Goal: Transaction & Acquisition: Purchase product/service

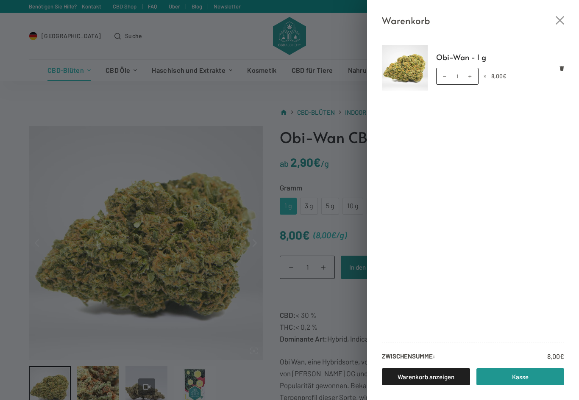
click at [335, 89] on div "Warenkorb Obi-Wan - 1 g Obi-Wan - 1 g Menge 1 × 8,00 € Zwischensumme: 8,00 € Wa…" at bounding box center [289, 200] width 579 height 400
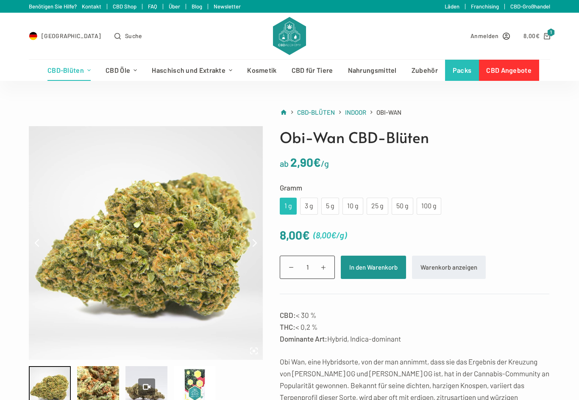
click at [363, 117] on link "Indoor" at bounding box center [355, 112] width 21 height 11
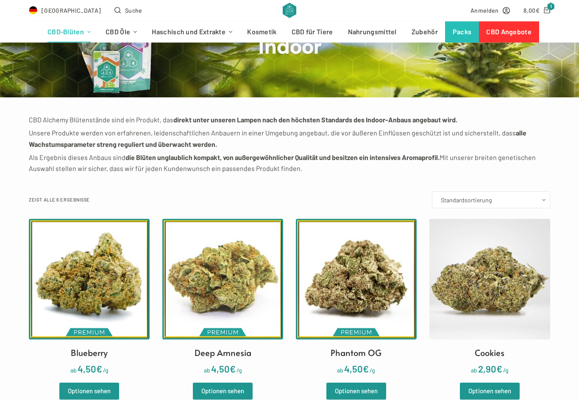
scroll to position [88, 0]
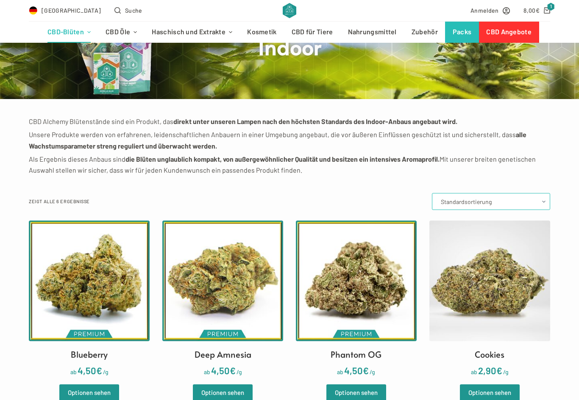
click at [514, 209] on select "Standardsortierung Nach Beliebtheit sortiert Sortieren nach neuesten Nach Preis…" at bounding box center [491, 201] width 118 height 17
click at [508, 209] on select "Standardsortierung Nach Beliebtheit sortiert Sortieren nach neuesten Nach Preis…" at bounding box center [491, 201] width 118 height 17
click at [485, 202] on select "Standardsortierung Nach Beliebtheit sortiert Sortieren nach neuesten Nach Preis…" at bounding box center [491, 201] width 118 height 17
select select "popularity"
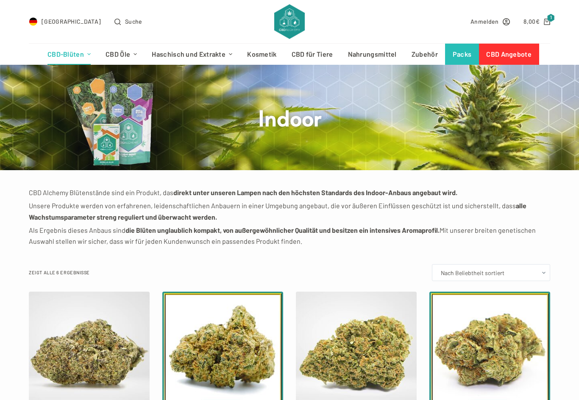
scroll to position [16, 0]
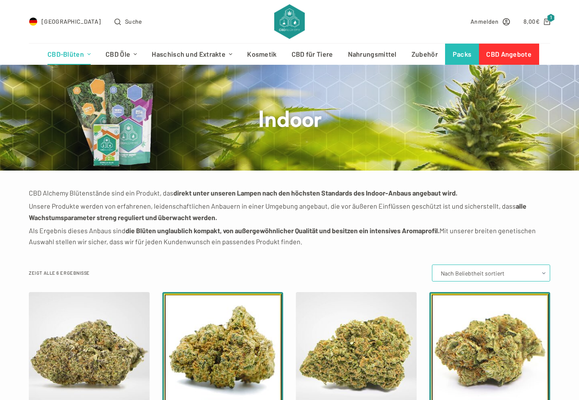
click at [500, 277] on select "Standardsortierung Nach Beliebtheit sortiert Sortieren nach neuesten Nach Preis…" at bounding box center [491, 273] width 118 height 17
select select "menu_order"
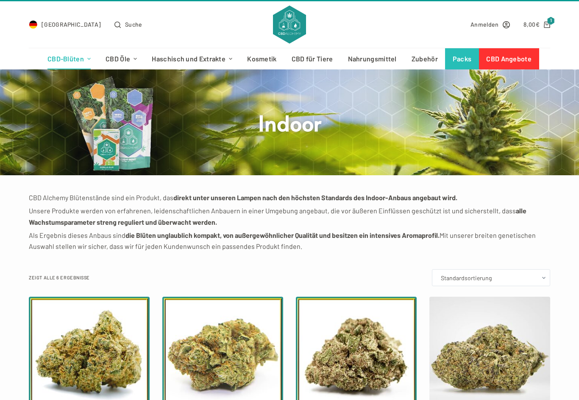
scroll to position [12, 0]
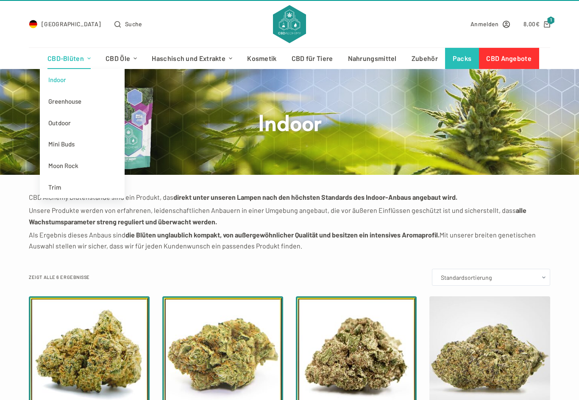
click at [67, 80] on link "Indoor" at bounding box center [82, 80] width 85 height 22
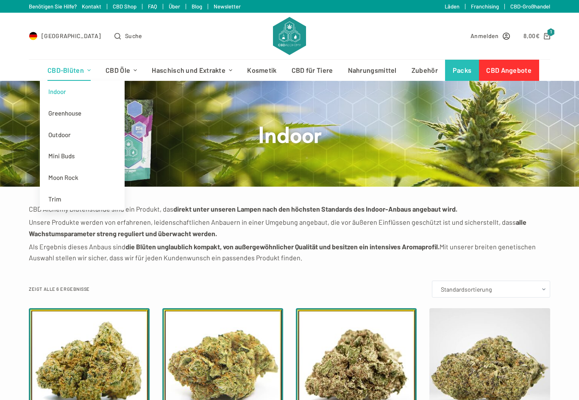
click at [62, 70] on link "CBD-Blüten" at bounding box center [69, 70] width 58 height 21
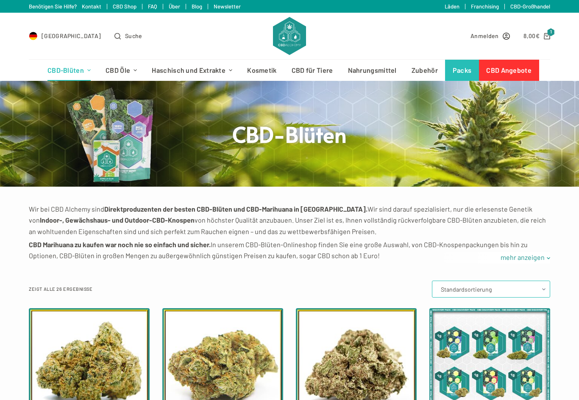
click at [516, 287] on select "Standardsortierung Nach Beliebtheit sortiert Sortieren nach neuesten Nach Preis…" at bounding box center [491, 289] width 118 height 17
select select "popularity"
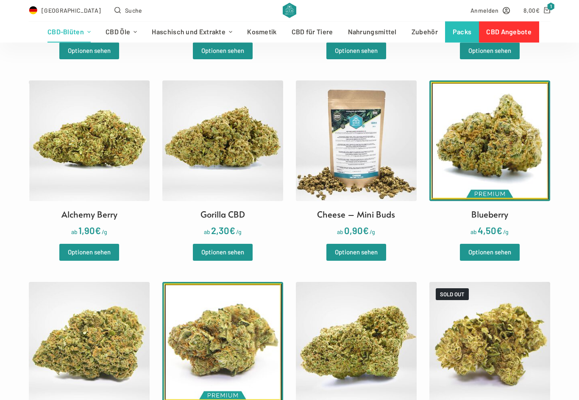
scroll to position [631, 0]
click at [227, 218] on h2 "Gorilla CBD" at bounding box center [222, 214] width 44 height 13
